Goal: Information Seeking & Learning: Learn about a topic

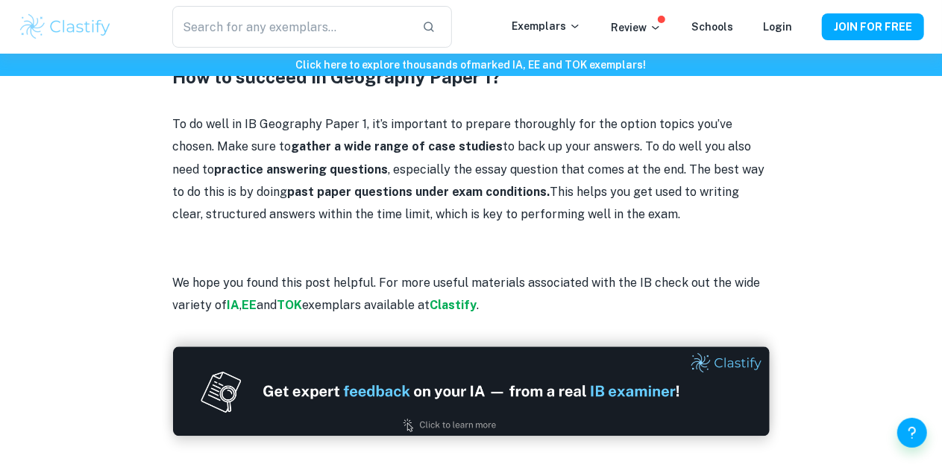
scroll to position [1467, 0]
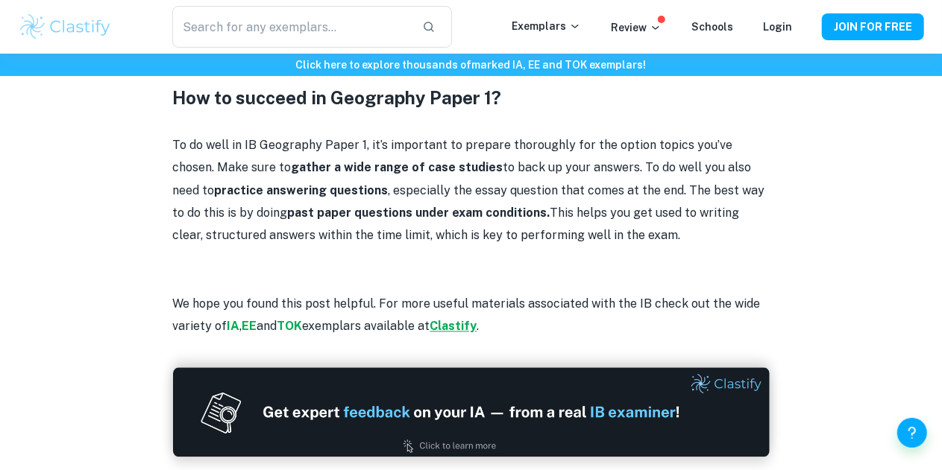
click at [465, 326] on strong "Clastify" at bounding box center [453, 326] width 47 height 14
click at [238, 330] on strong "IA" at bounding box center [233, 326] width 13 height 14
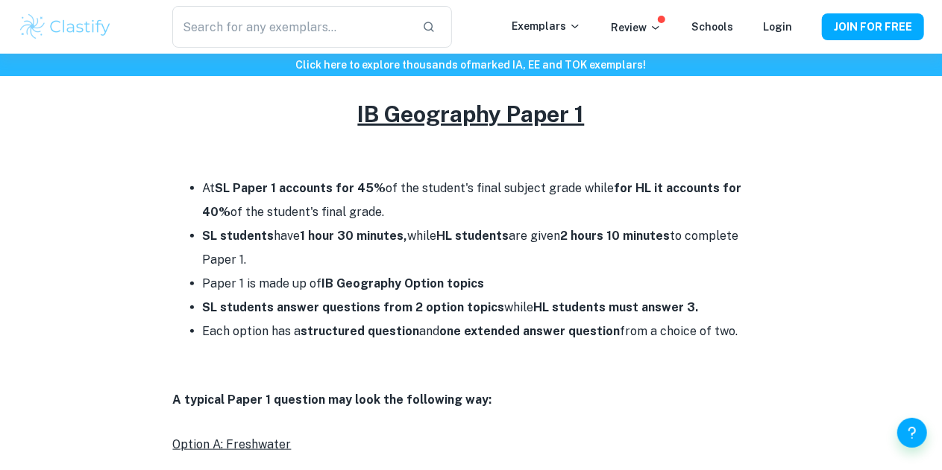
scroll to position [587, 0]
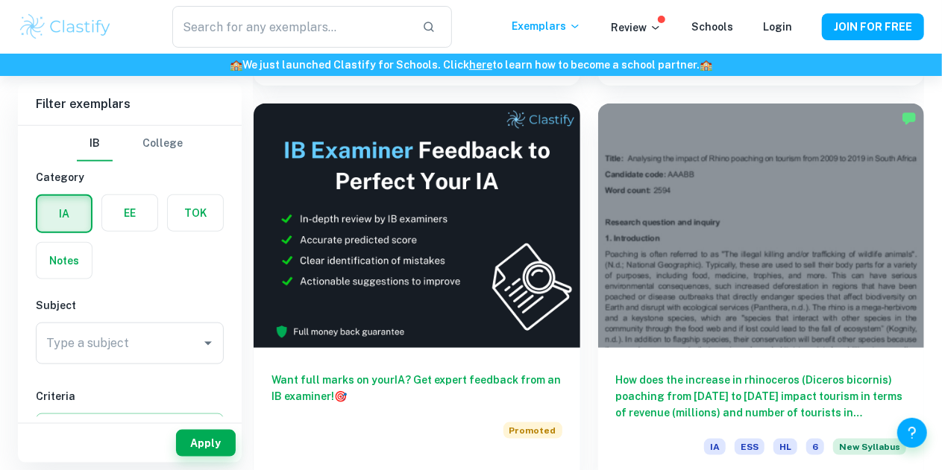
scroll to position [797, 0]
